Goal: Transaction & Acquisition: Obtain resource

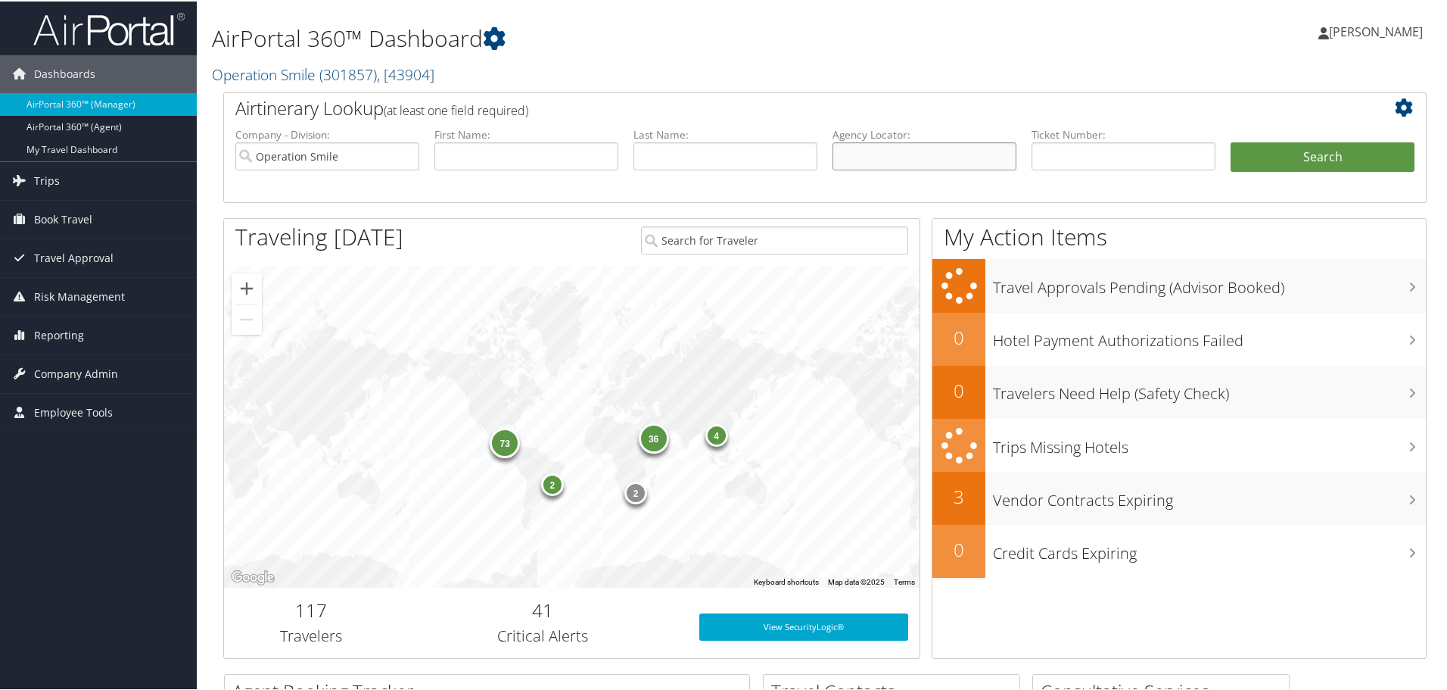
click at [884, 155] on input "text" at bounding box center [925, 155] width 184 height 28
paste input "D0SFTP"
type input "D0SFTP"
click at [1293, 154] on button "Search" at bounding box center [1323, 156] width 184 height 30
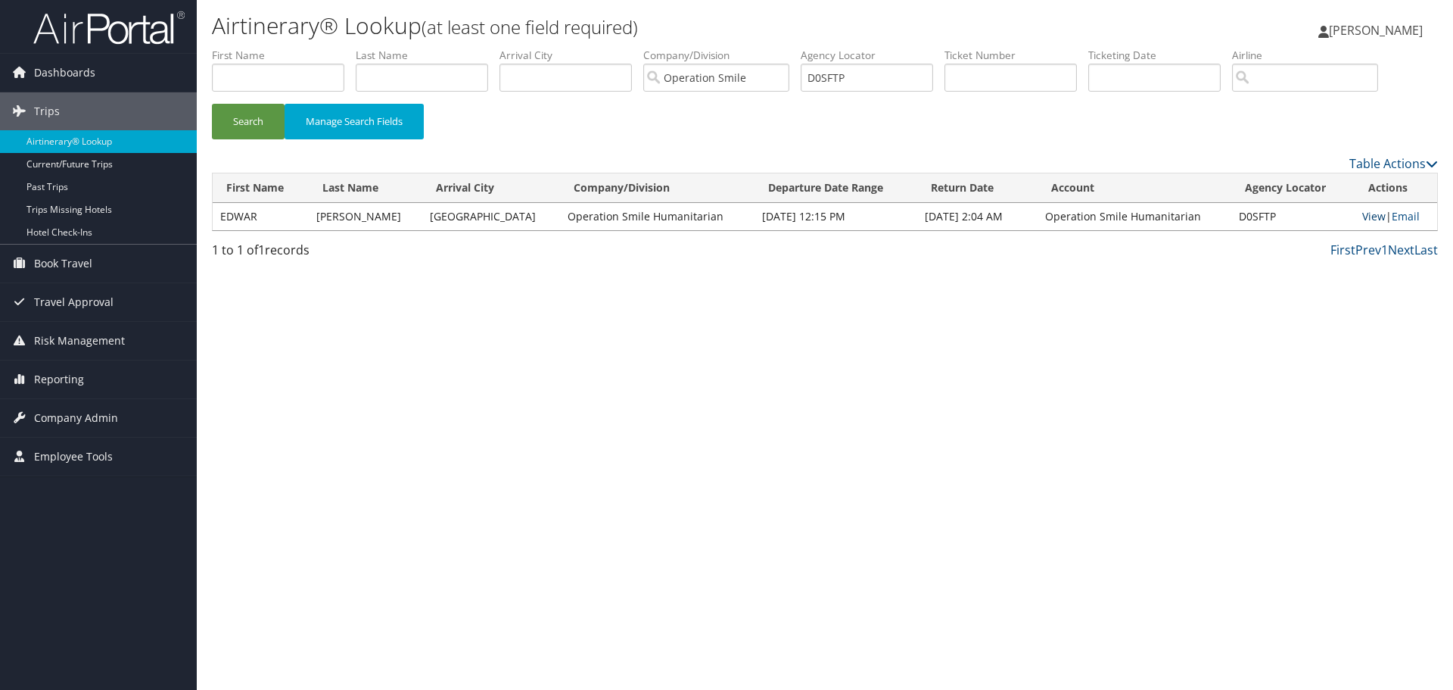
click at [1362, 214] on link "View" at bounding box center [1373, 216] width 23 height 14
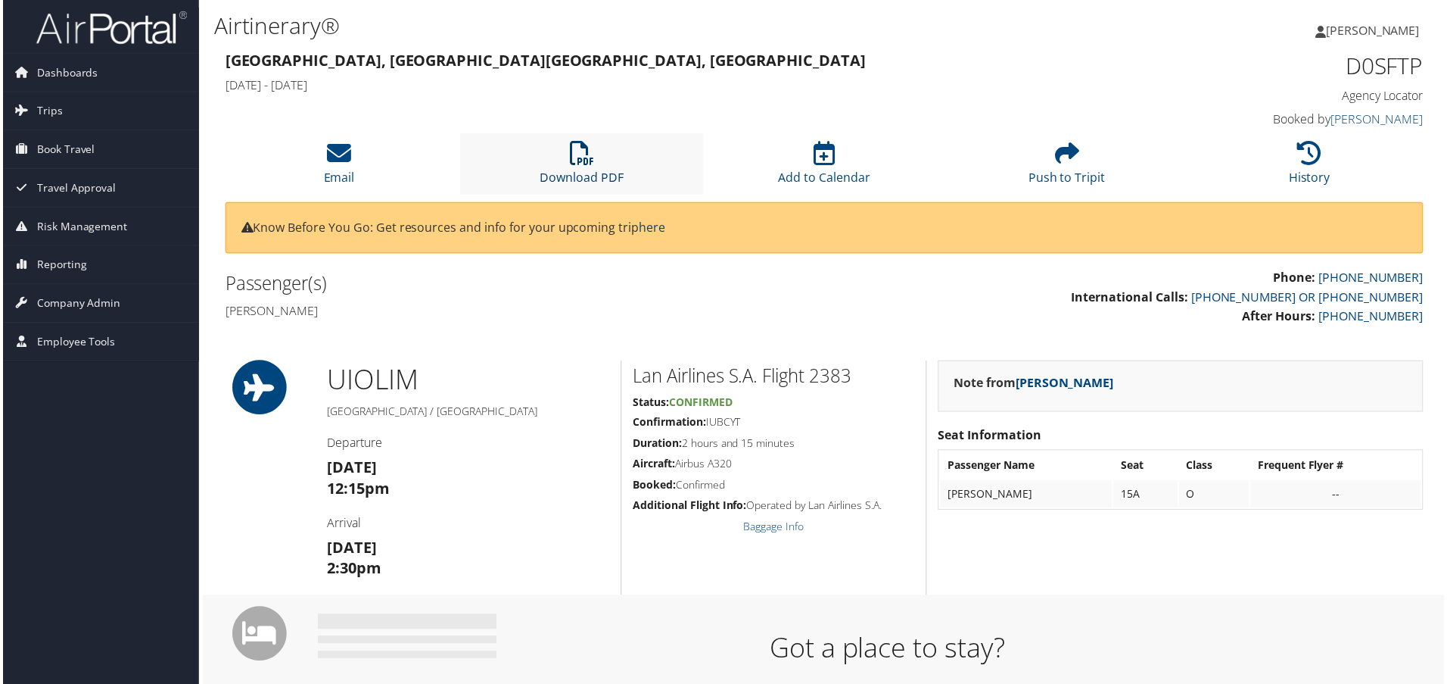
click at [560, 172] on link "Download PDF" at bounding box center [582, 168] width 84 height 36
